Goal: Task Accomplishment & Management: Use online tool/utility

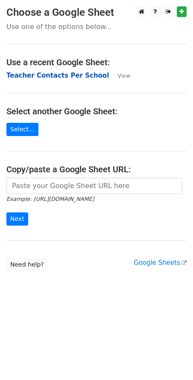
click at [41, 74] on strong "Teacher Contacts Per School" at bounding box center [57, 76] width 102 height 8
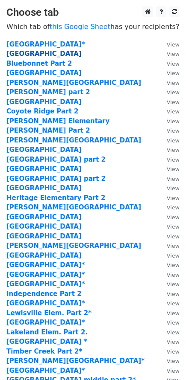
click at [36, 53] on strong "Bluebonnet Elementary" at bounding box center [43, 54] width 75 height 8
